Goal: Use online tool/utility

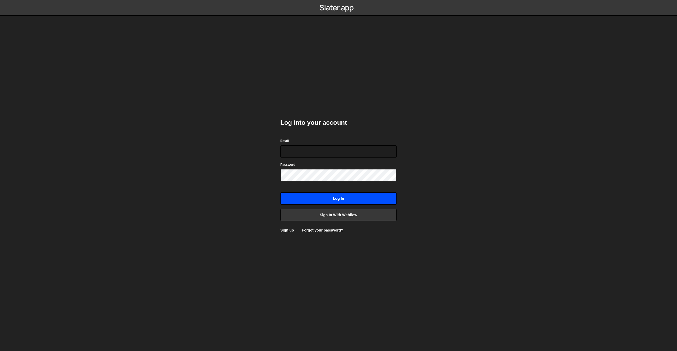
type input "[PERSON_NAME][EMAIL_ADDRESS][DOMAIN_NAME]"
click at [326, 196] on input "Log in" at bounding box center [338, 199] width 116 height 12
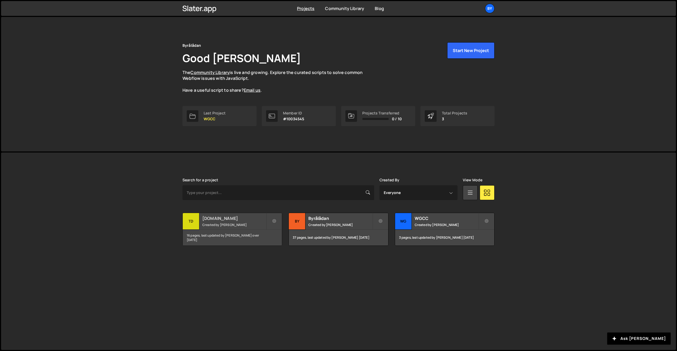
click at [241, 217] on h2 "Tdl.se" at bounding box center [234, 219] width 64 height 6
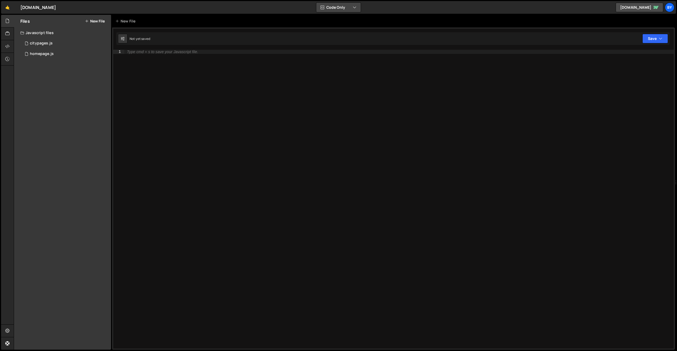
click at [337, 9] on button "Code Only" at bounding box center [338, 8] width 44 height 10
click at [332, 26] on button "Code + Tools" at bounding box center [339, 29] width 44 height 10
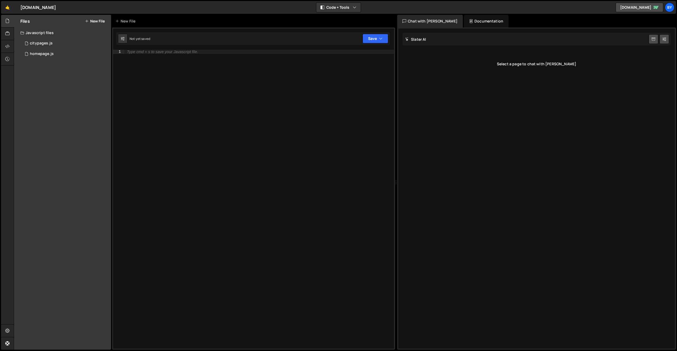
click at [459, 43] on div "Slater AI Start new chat" at bounding box center [537, 39] width 268 height 13
drag, startPoint x: 552, startPoint y: 75, endPoint x: 527, endPoint y: 62, distance: 28.3
click at [552, 75] on div "Slater AI Start new chat Select a page to chat with Slater" at bounding box center [536, 189] width 277 height 320
click at [44, 45] on div "citypages.js" at bounding box center [41, 43] width 23 height 5
